Goal: Information Seeking & Learning: Learn about a topic

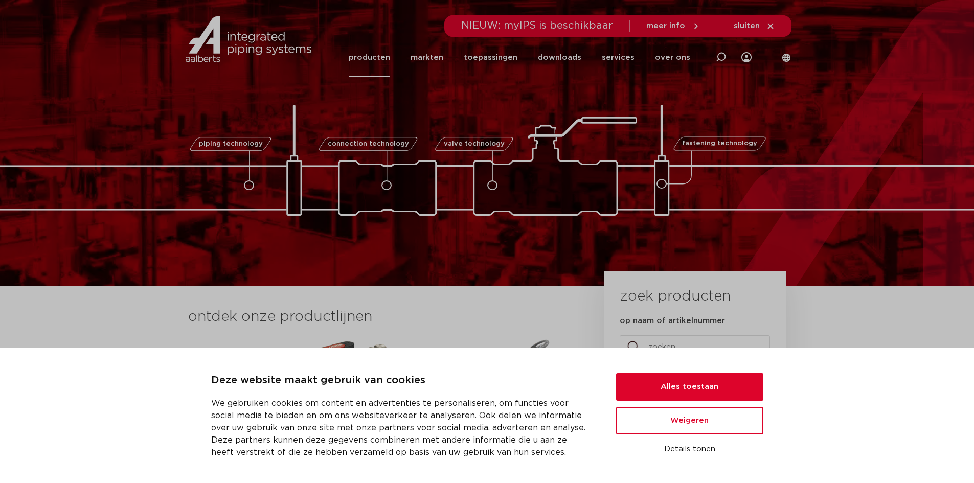
click at [379, 58] on link "producten" at bounding box center [369, 57] width 41 height 39
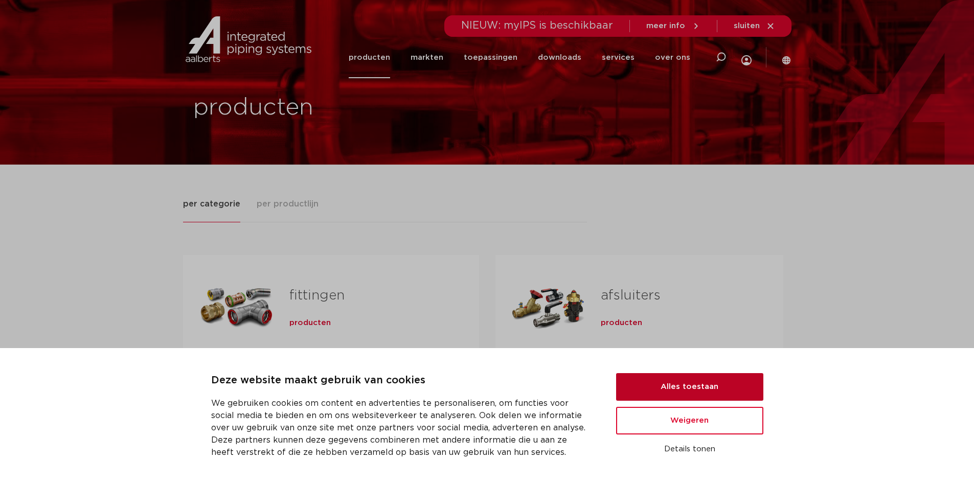
click at [698, 388] on button "Alles toestaan" at bounding box center [689, 387] width 147 height 28
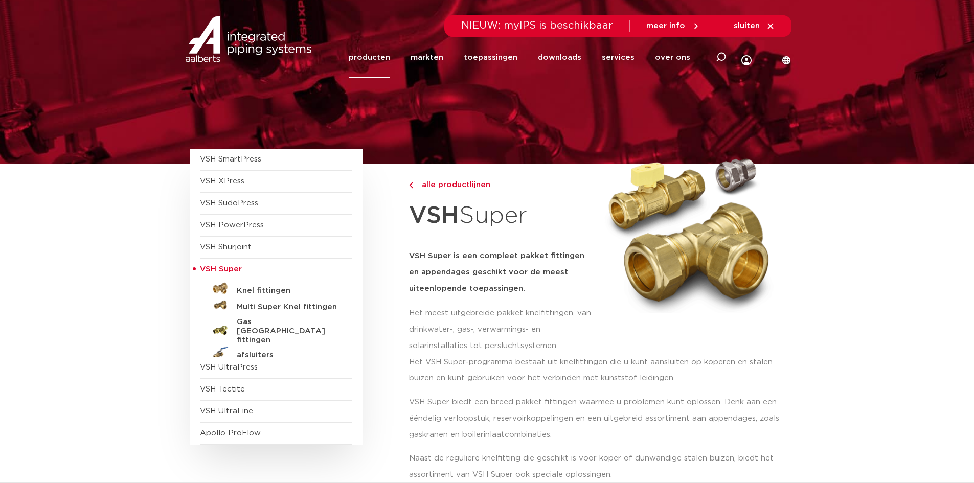
click at [552, 392] on div "Het VSH Super-programma bestaat uit knelfittingen die u kunt aansluiten op kope…" at bounding box center [597, 422] width 376 height 137
